Goal: Task Accomplishment & Management: Manage account settings

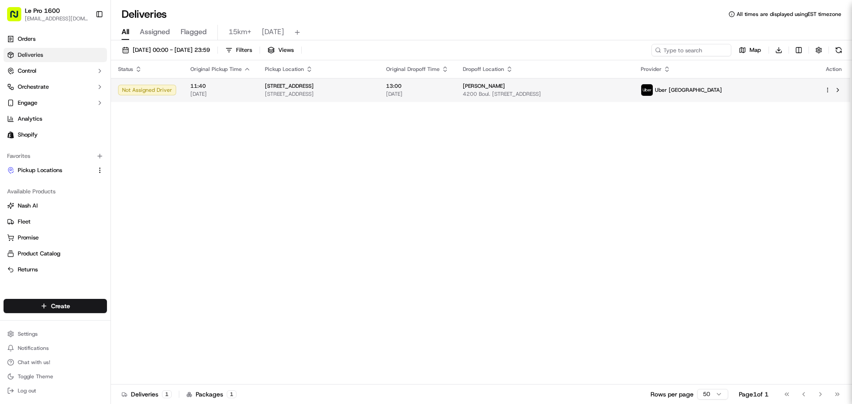
click at [258, 88] on td "[STREET_ADDRESS][GEOGRAPHIC_DATA] [STREET_ADDRESS]" at bounding box center [318, 90] width 121 height 24
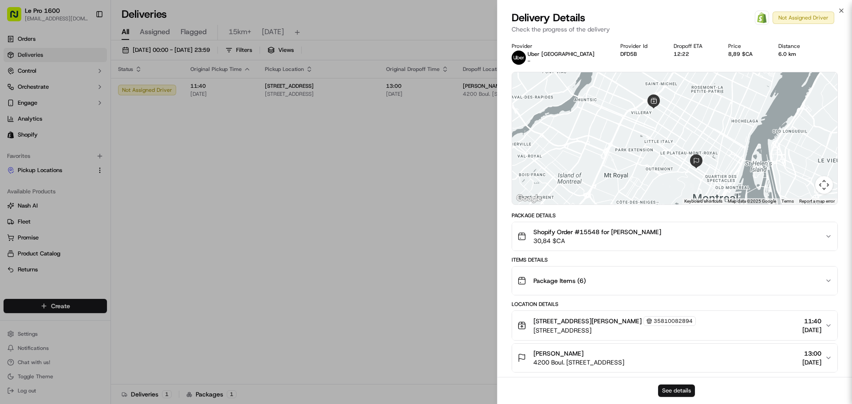
click at [675, 390] on button "See details" at bounding box center [676, 391] width 37 height 12
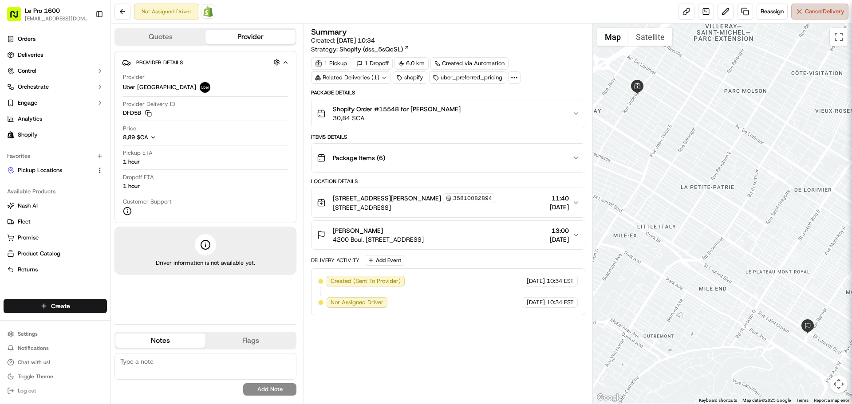
click at [818, 12] on span "Cancel Delivery" at bounding box center [824, 12] width 39 height 8
click at [830, 14] on span "Cancel Delivery" at bounding box center [824, 12] width 39 height 8
click at [836, 12] on span "Cancel Delivery" at bounding box center [824, 12] width 39 height 8
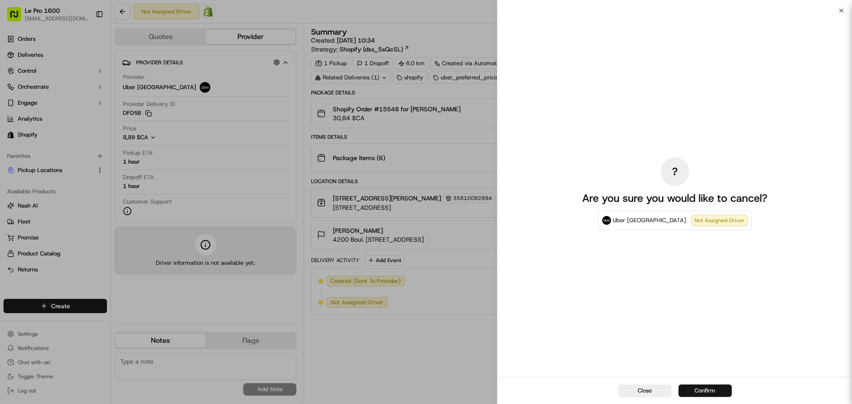
click at [703, 389] on button "Confirm" at bounding box center [704, 391] width 53 height 12
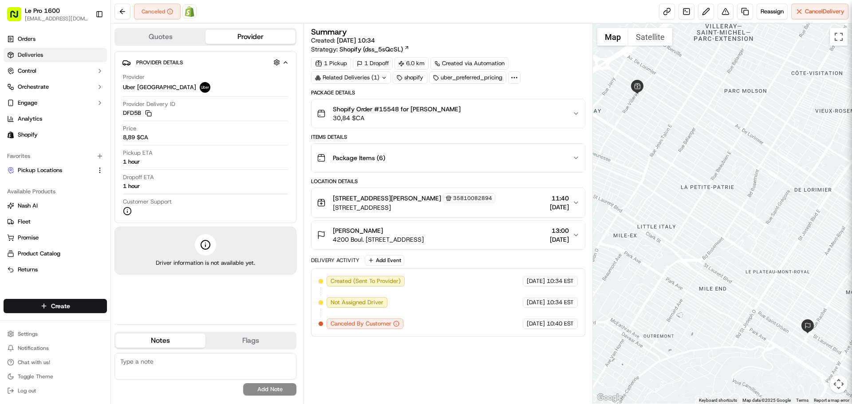
click at [43, 51] on span "Deliveries" at bounding box center [30, 55] width 25 height 8
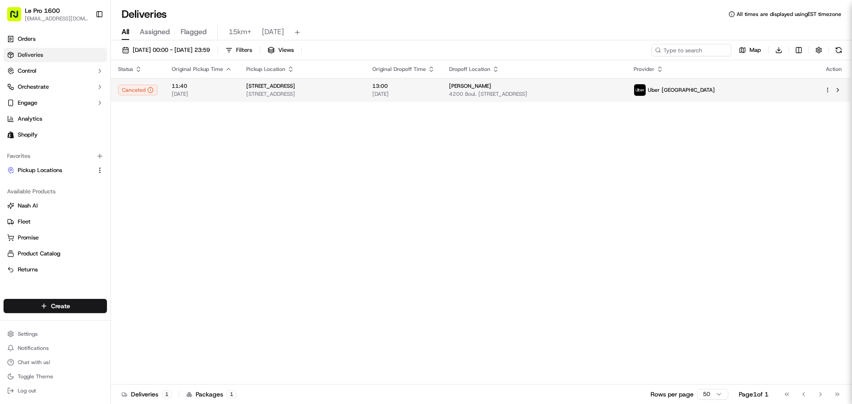
click at [343, 88] on div "[STREET_ADDRESS]" at bounding box center [302, 86] width 112 height 7
click at [241, 96] on td "[STREET_ADDRESS][GEOGRAPHIC_DATA] [STREET_ADDRESS]" at bounding box center [302, 90] width 126 height 24
